Goal: Task Accomplishment & Management: Complete application form

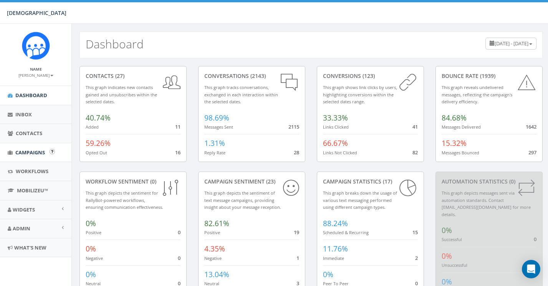
click at [36, 149] on span "Campaigns" at bounding box center [30, 152] width 30 height 7
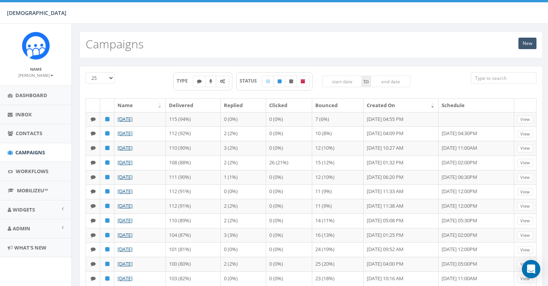
click at [527, 41] on link "New" at bounding box center [527, 44] width 18 height 12
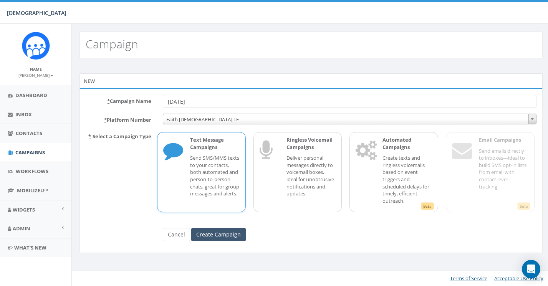
type input "10/11/2025"
click at [223, 231] on input "Create Campaign" at bounding box center [218, 234] width 55 height 13
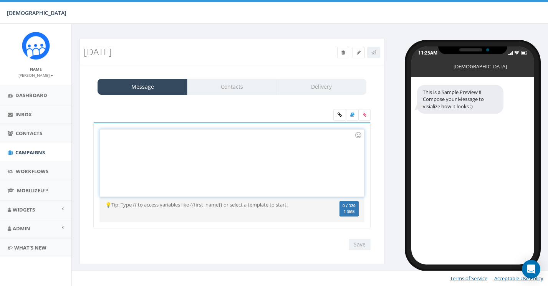
click at [174, 149] on div at bounding box center [232, 162] width 264 height 67
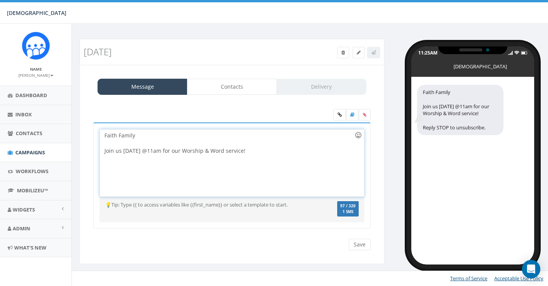
click at [359, 137] on div at bounding box center [358, 135] width 13 height 13
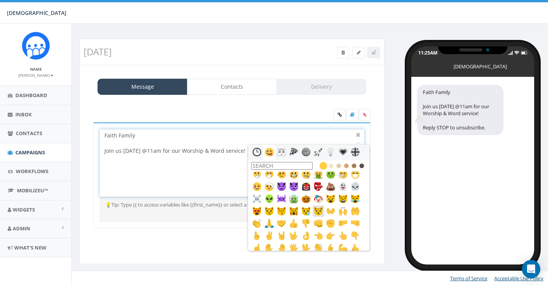
scroll to position [150, 0]
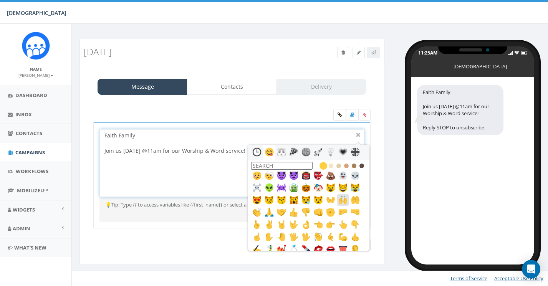
click at [345, 201] on img at bounding box center [342, 199] width 9 height 9
click at [359, 134] on div at bounding box center [358, 135] width 9 height 9
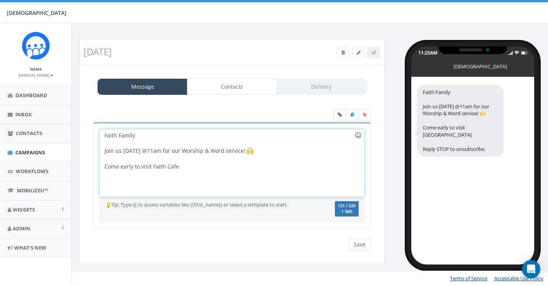
click at [360, 133] on div at bounding box center [358, 135] width 13 height 13
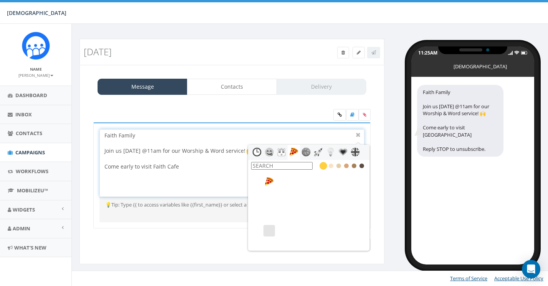
scroll to position [783, 0]
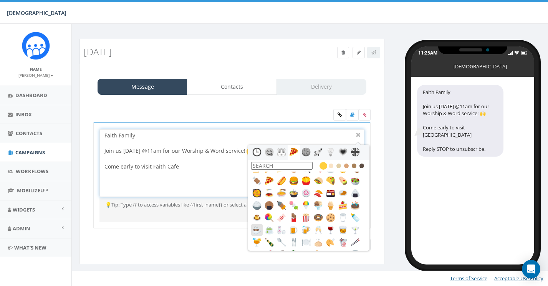
click at [255, 231] on img at bounding box center [256, 229] width 9 height 9
click at [358, 131] on div at bounding box center [358, 135] width 9 height 9
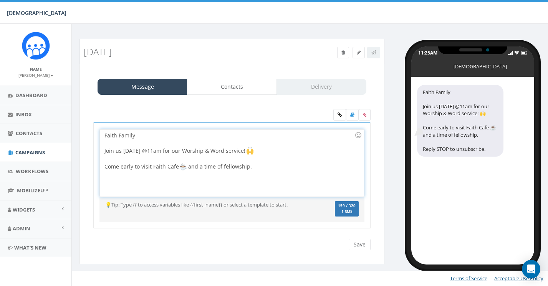
click at [307, 171] on div "Faith Family Join us tomorrow @11am for our Worship & Word service! Come early …" at bounding box center [232, 162] width 264 height 67
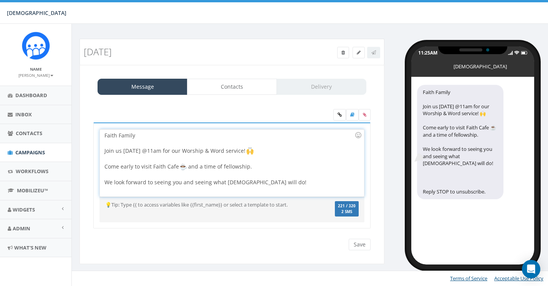
scroll to position [5, 0]
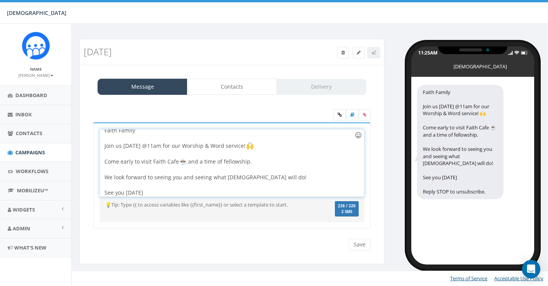
click at [358, 135] on div at bounding box center [358, 135] width 13 height 13
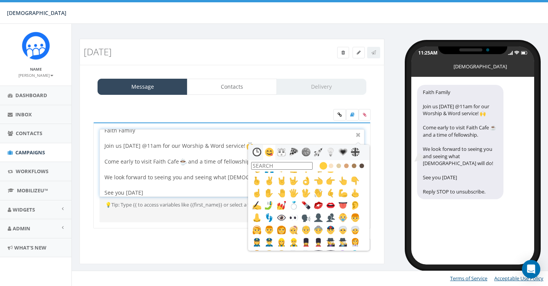
scroll to position [192, 0]
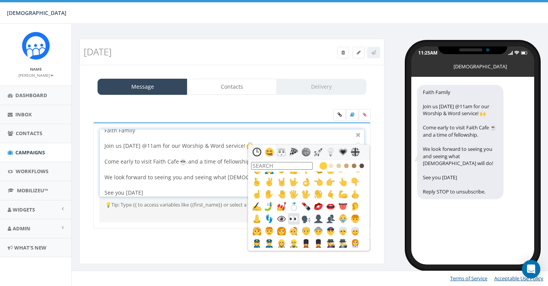
click at [293, 217] on img at bounding box center [293, 218] width 9 height 9
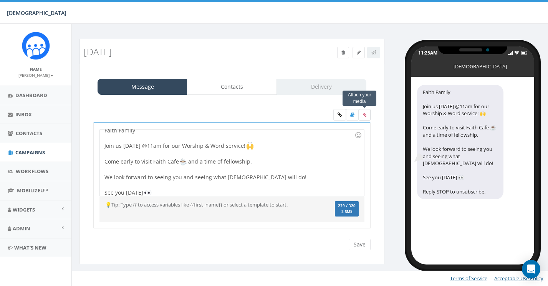
click at [365, 116] on icon at bounding box center [364, 114] width 3 height 5
click at [0, 0] on input "file" at bounding box center [0, 0] width 0 height 0
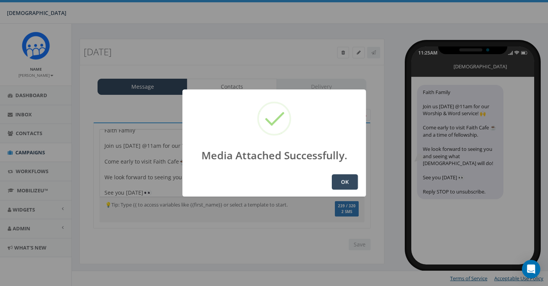
click at [347, 178] on button "OK" at bounding box center [345, 181] width 26 height 15
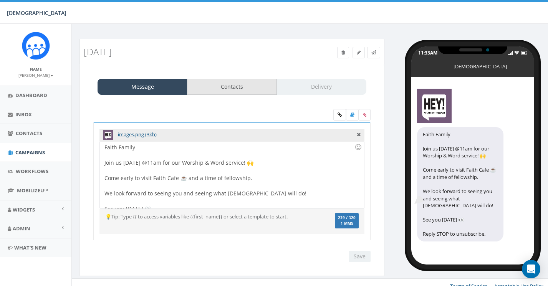
click at [263, 85] on link "Contacts" at bounding box center [232, 87] width 90 height 16
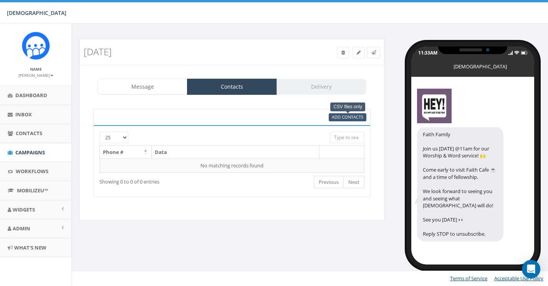
click at [354, 116] on span "Add Contacts" at bounding box center [347, 117] width 31 height 6
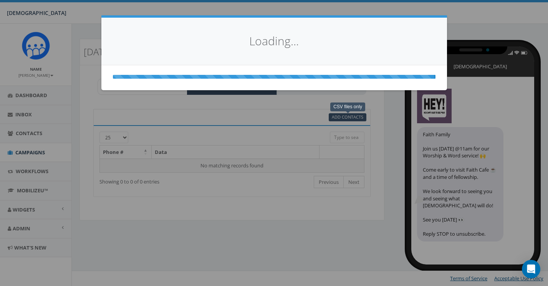
select select
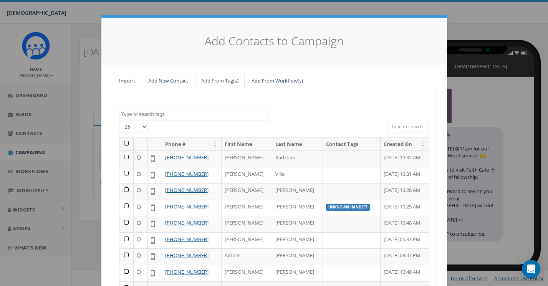
click at [127, 140] on th at bounding box center [126, 143] width 14 height 13
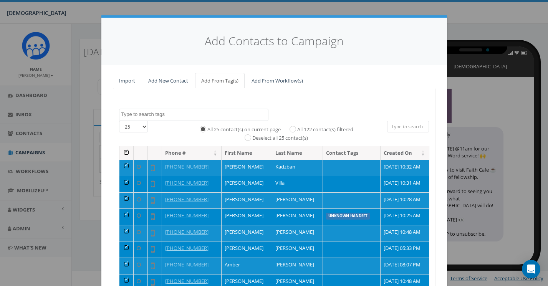
click at [297, 126] on label "All 122 contact(s) filtered" at bounding box center [325, 130] width 56 height 8
click at [294, 126] on input "All 122 contact(s) filtered" at bounding box center [294, 128] width 5 height 5
radio input "true"
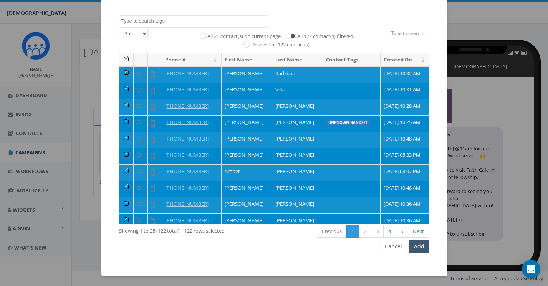
scroll to position [93, 0]
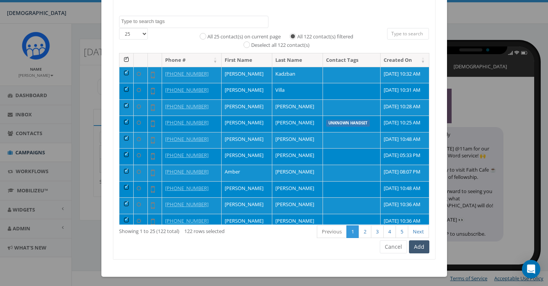
click at [421, 242] on button "Add" at bounding box center [419, 246] width 20 height 13
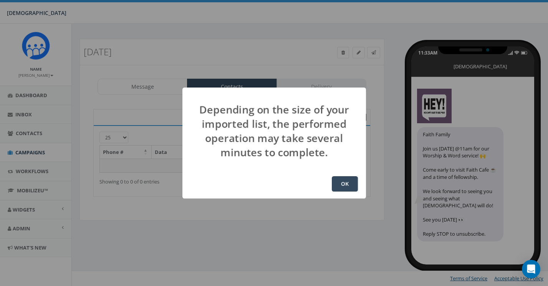
click at [343, 184] on button "OK" at bounding box center [345, 183] width 26 height 15
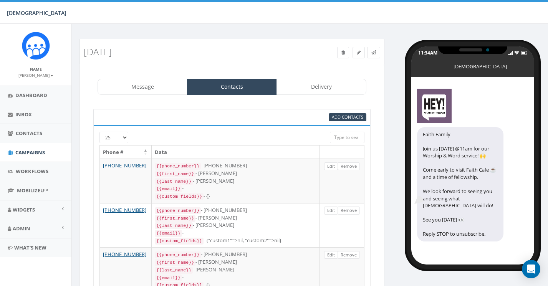
select select "852"
click at [320, 86] on link "Delivery" at bounding box center [321, 87] width 90 height 16
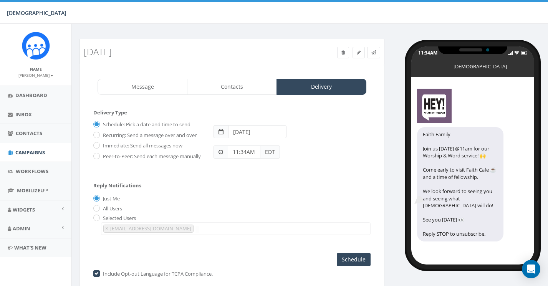
click at [256, 152] on input "11:34AM" at bounding box center [244, 151] width 33 height 13
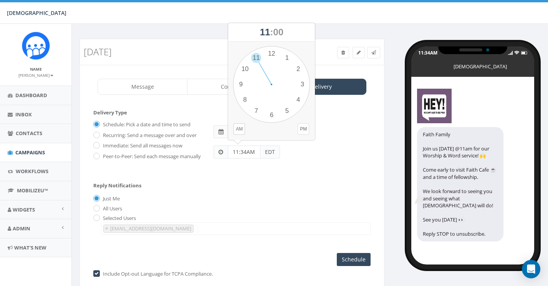
click at [302, 127] on button "PM" at bounding box center [303, 129] width 12 height 12
click at [272, 53] on div "1 2 3 4 5 6 7 8 9 10 11 12 00 05 10 15 20 25 30 35 40 45 50 55" at bounding box center [271, 84] width 77 height 77
type input "12:00PM"
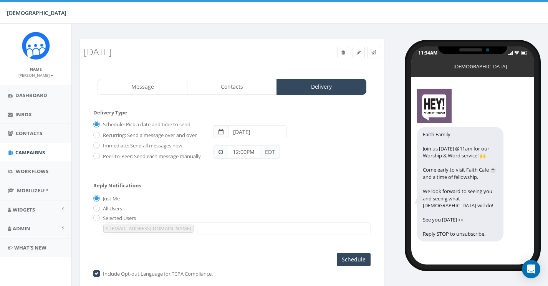
click at [268, 131] on input "2025-10-12" at bounding box center [257, 131] width 58 height 13
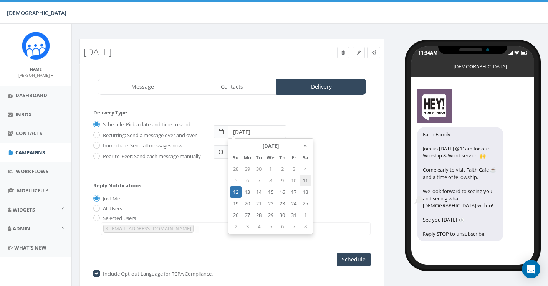
click at [307, 180] on td "11" at bounding box center [305, 181] width 12 height 12
type input "2025-10-11"
click at [339, 209] on div "Reply Notifications Just Me All Users Selected Users james+518@rallycorp.com mk…" at bounding box center [231, 207] width 277 height 64
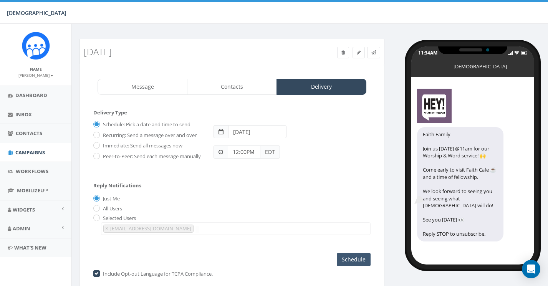
click at [352, 262] on input "Schedule" at bounding box center [354, 259] width 34 height 13
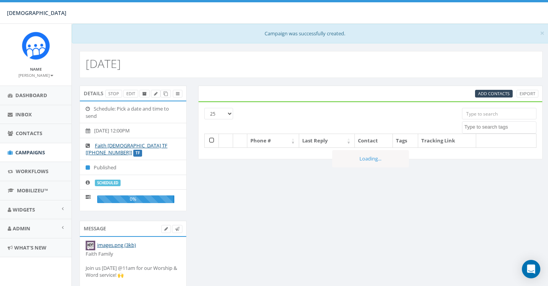
select select
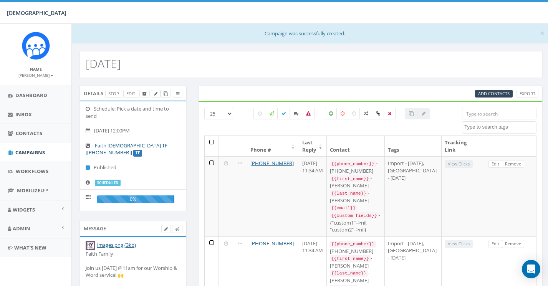
click at [51, 73] on small "[PERSON_NAME]" at bounding box center [35, 75] width 35 height 5
click at [29, 97] on link "Sign Out" at bounding box center [38, 97] width 61 height 10
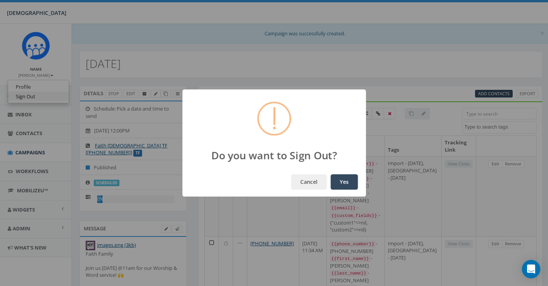
click at [344, 182] on button "Yes" at bounding box center [344, 181] width 27 height 15
